Goal: Task Accomplishment & Management: Manage account settings

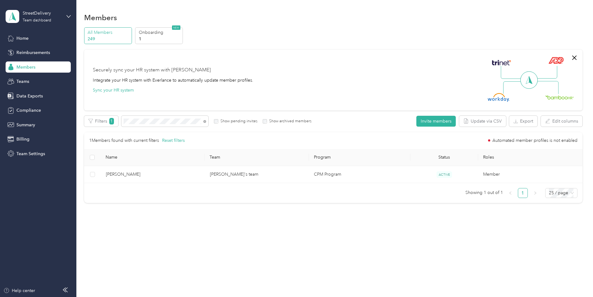
click at [24, 67] on span "Members" at bounding box center [25, 67] width 19 height 7
click at [206, 121] on icon at bounding box center [204, 121] width 3 height 3
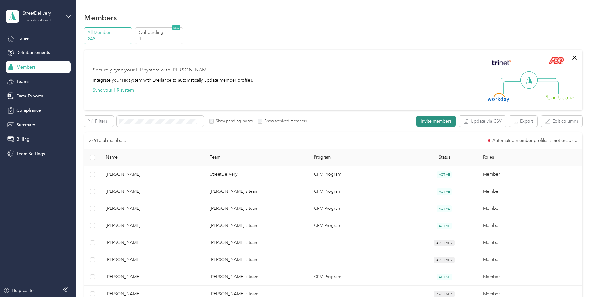
click at [416, 121] on button "Invite members" at bounding box center [435, 121] width 39 height 11
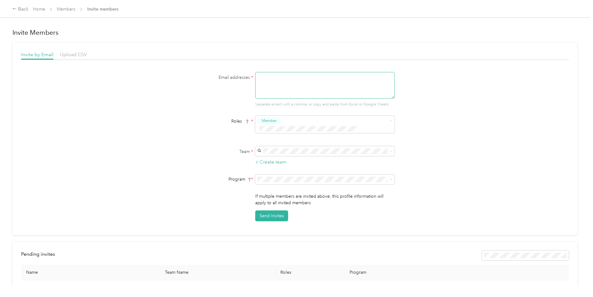
click at [259, 78] on textarea at bounding box center [324, 85] width 139 height 27
paste textarea ""[PERSON_NAME]" <[EMAIL_ADDRESS][DOMAIN_NAME]>"
drag, startPoint x: 299, startPoint y: 76, endPoint x: 256, endPoint y: 75, distance: 43.2
click at [256, 75] on textarea ""[PERSON_NAME]" <[EMAIL_ADDRESS][DOMAIN_NAME]>" at bounding box center [324, 85] width 139 height 27
type textarea "[EMAIL_ADDRESS][DOMAIN_NAME]"
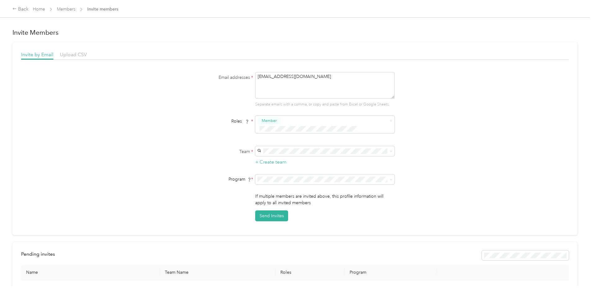
click at [279, 153] on span "[PERSON_NAME]'s team" at bounding box center [283, 154] width 48 height 5
